Goal: Task Accomplishment & Management: Use online tool/utility

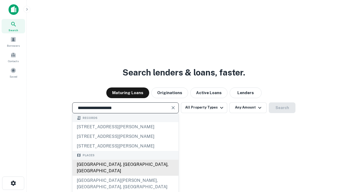
click at [125, 176] on div "[GEOGRAPHIC_DATA], [GEOGRAPHIC_DATA], [GEOGRAPHIC_DATA]" at bounding box center [126, 168] width 106 height 16
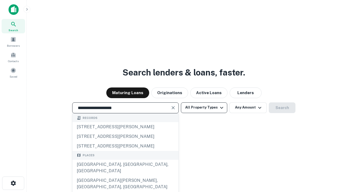
type input "**********"
click at [204, 107] on button "All Property Types" at bounding box center [204, 107] width 46 height 11
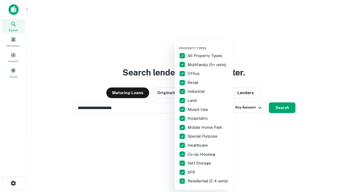
click at [208, 45] on button "button" at bounding box center [208, 45] width 59 height 0
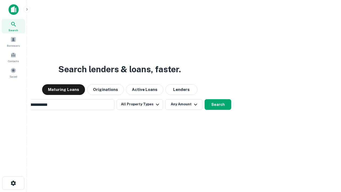
scroll to position [8, 0]
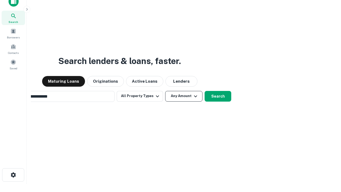
click at [165, 91] on button "Any Amount" at bounding box center [183, 96] width 37 height 11
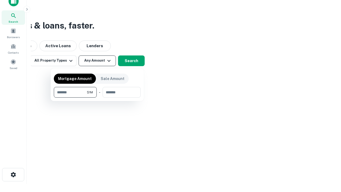
type input "*******"
click at [97, 98] on button "button" at bounding box center [97, 98] width 87 height 0
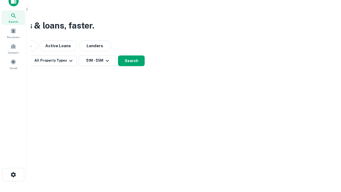
scroll to position [8, 0]
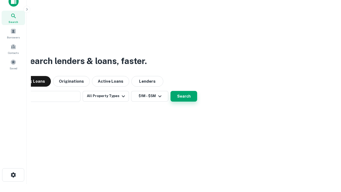
click at [171, 91] on button "Search" at bounding box center [184, 96] width 27 height 11
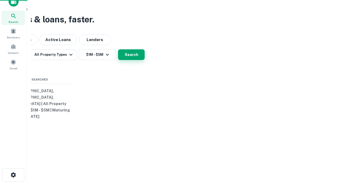
scroll to position [9, 0]
